Goal: Navigation & Orientation: Find specific page/section

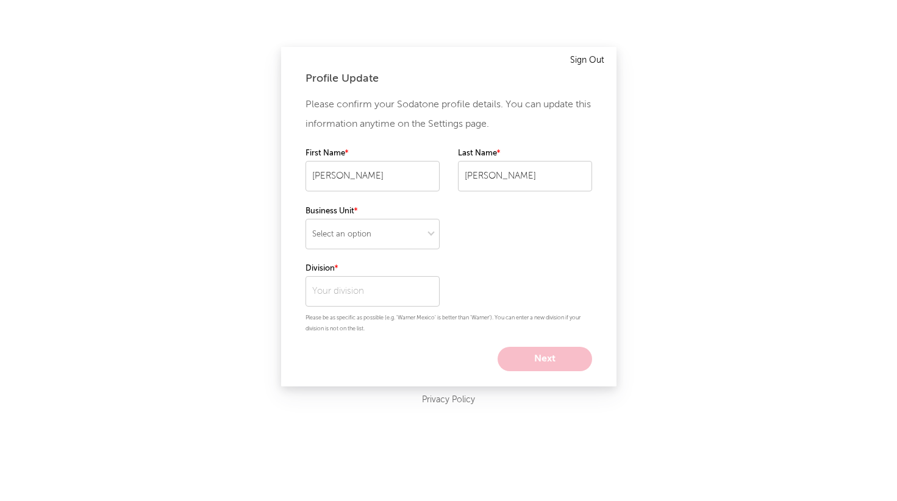
click at [590, 59] on link "Sign Out" at bounding box center [587, 60] width 34 height 15
